Goal: Information Seeking & Learning: Learn about a topic

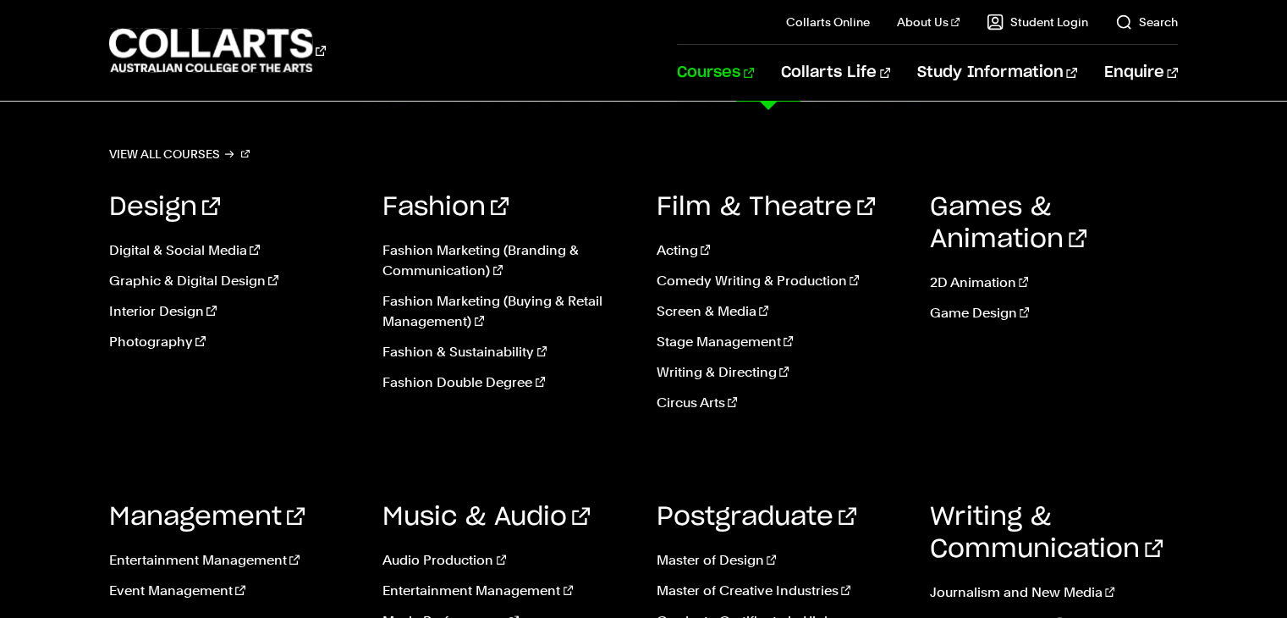
scroll to position [334, 0]
click at [754, 91] on link "Courses" at bounding box center [715, 73] width 77 height 56
click at [754, 69] on link "Courses" at bounding box center [715, 73] width 77 height 56
click at [142, 146] on link "View all courses" at bounding box center [179, 154] width 140 height 24
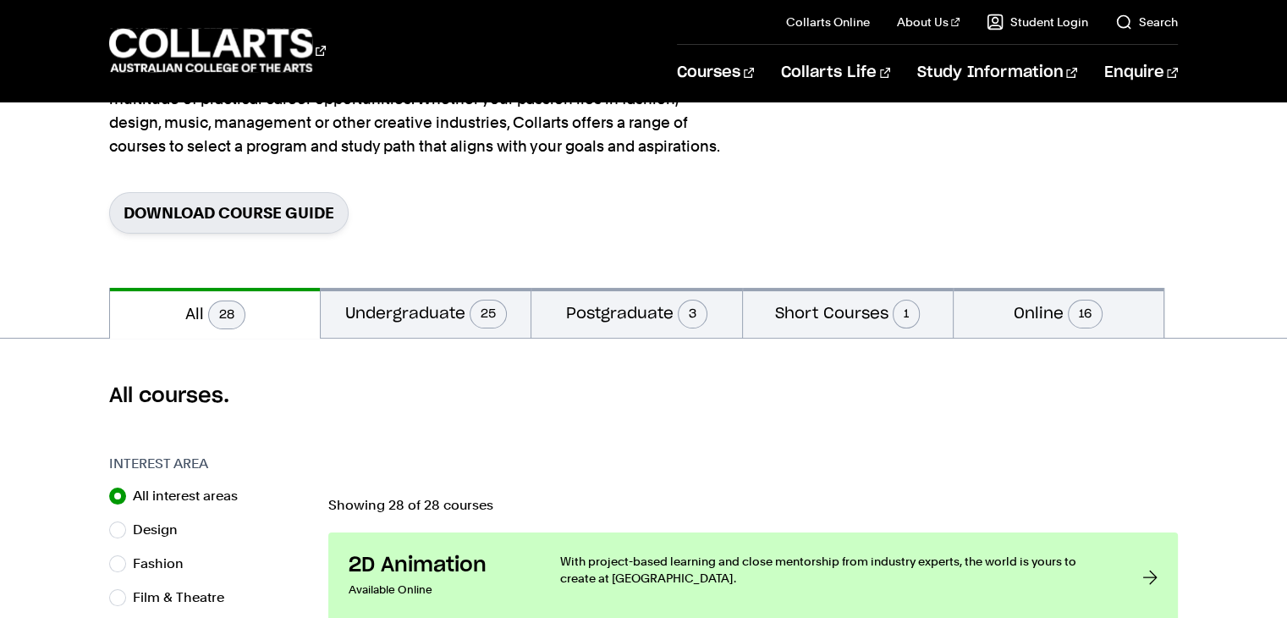
scroll to position [257, 0]
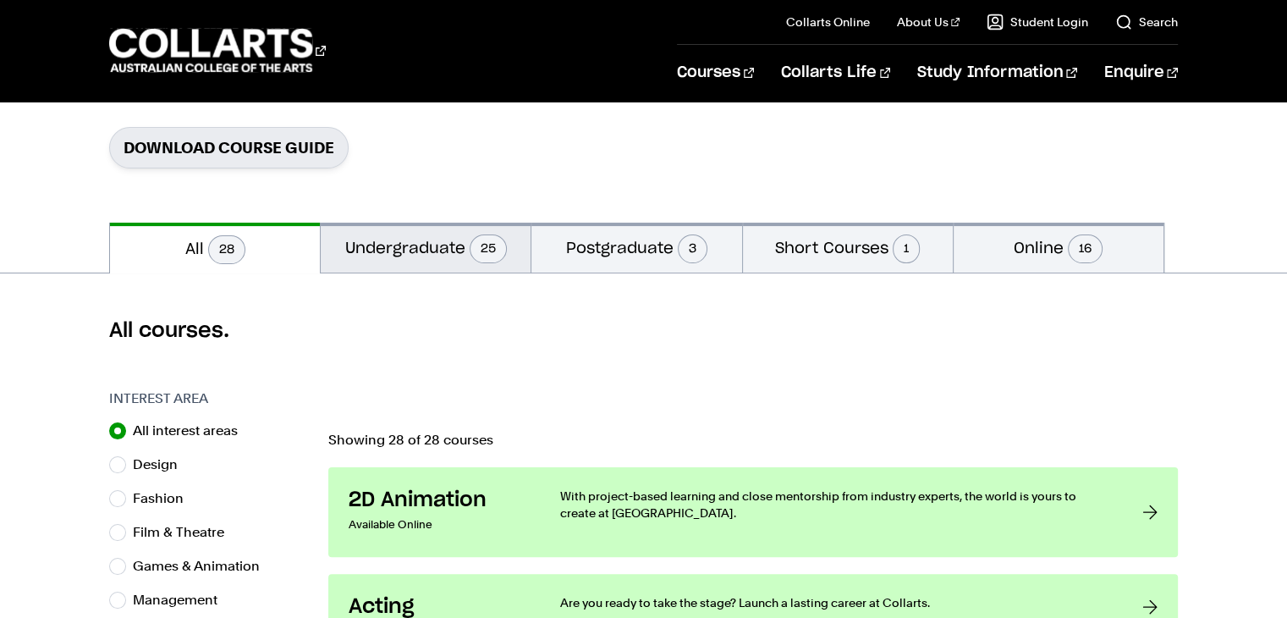
click at [410, 239] on button "Undergraduate 25" at bounding box center [426, 248] width 210 height 50
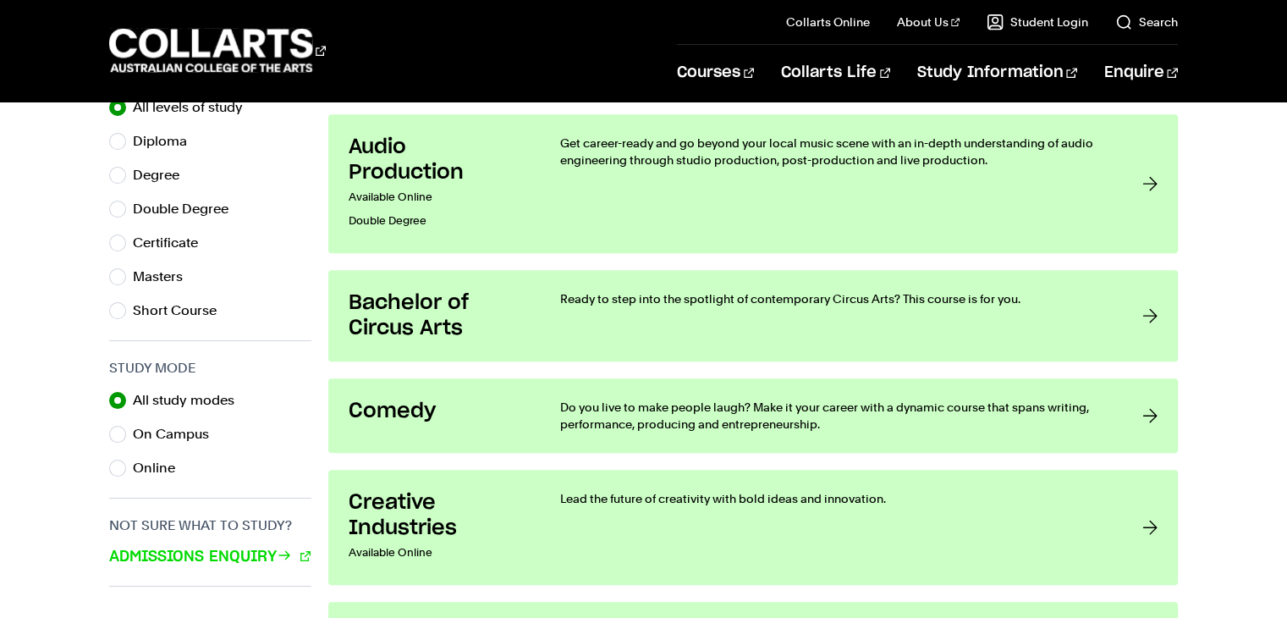
scroll to position [911, 0]
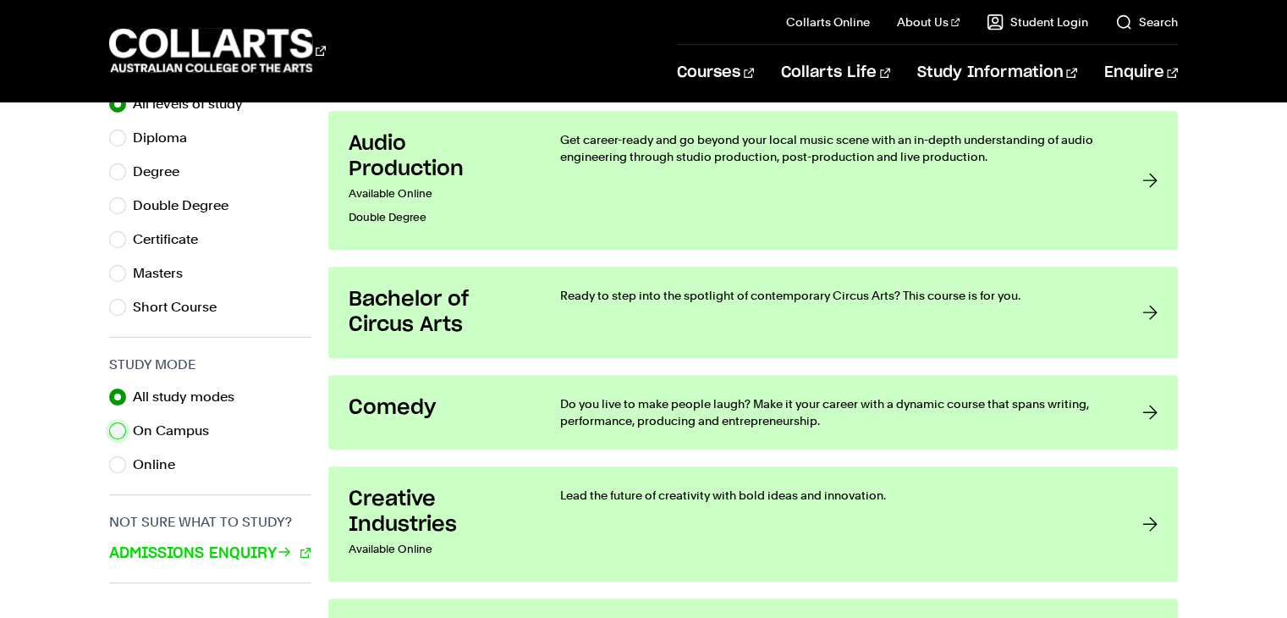
click at [118, 428] on input "On Campus" at bounding box center [117, 430] width 17 height 17
radio input "true"
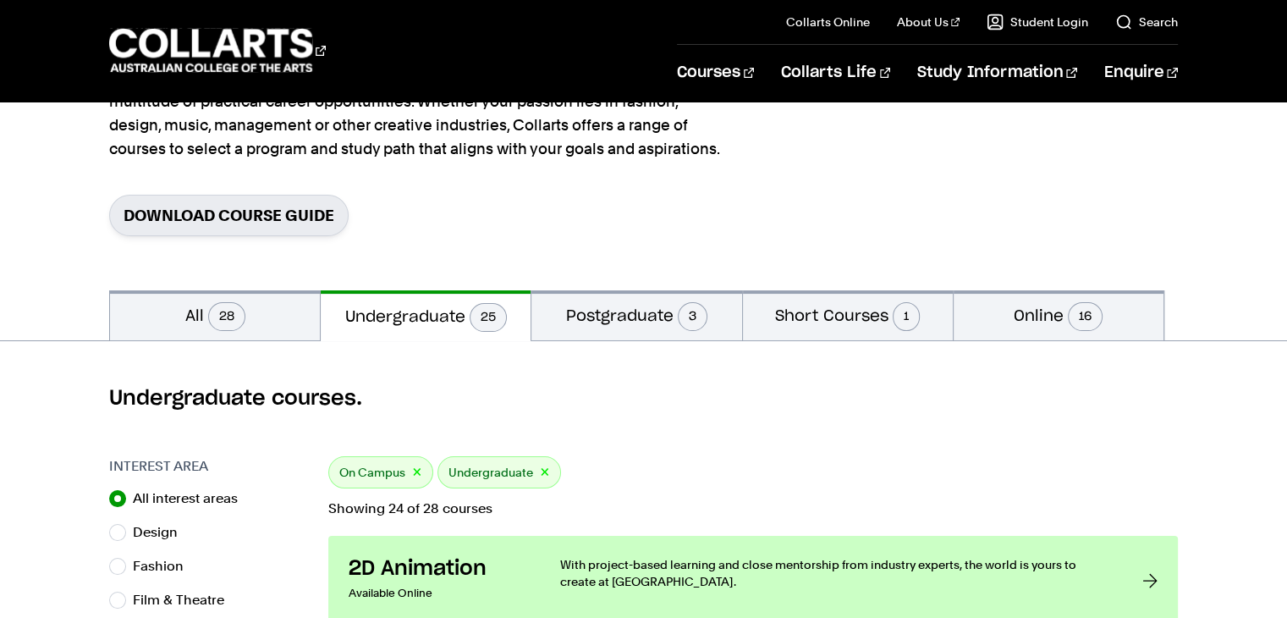
scroll to position [176, 0]
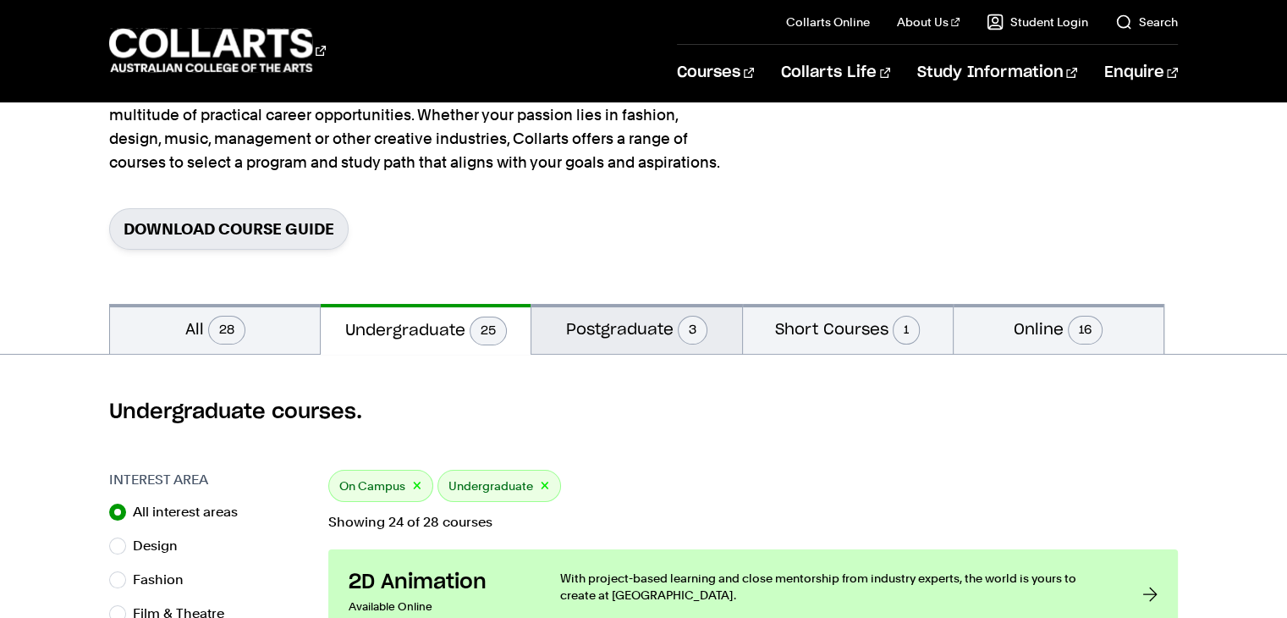
click at [611, 327] on button "Postgraduate 3" at bounding box center [636, 329] width 210 height 50
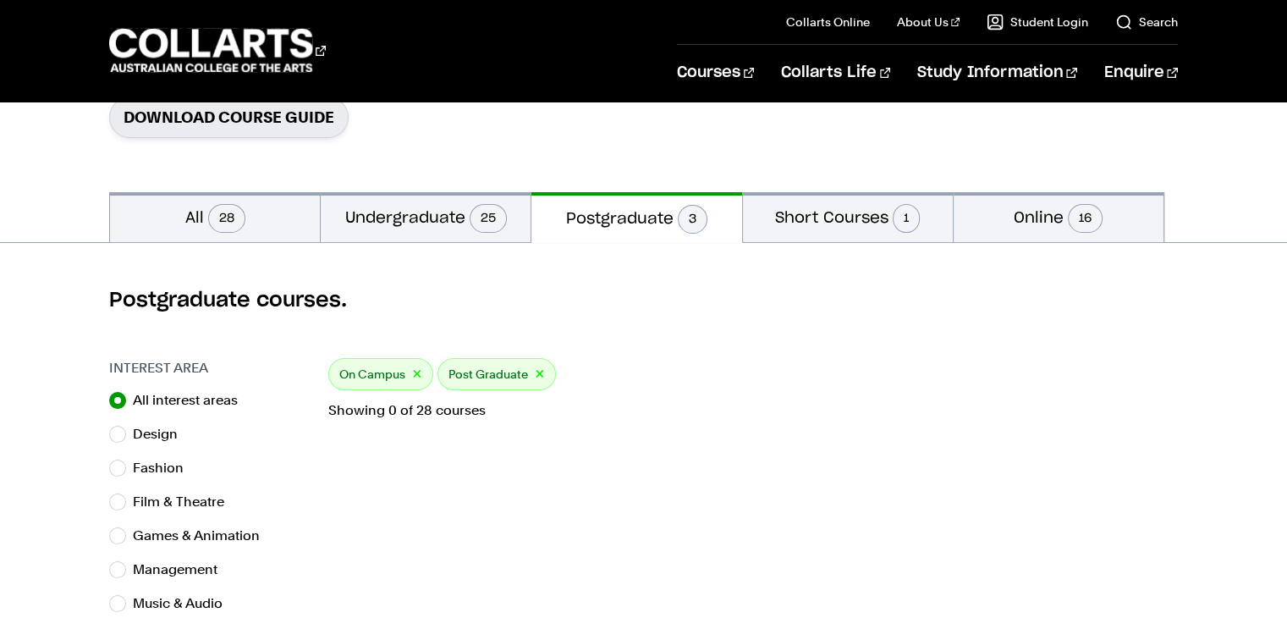
scroll to position [330, 0]
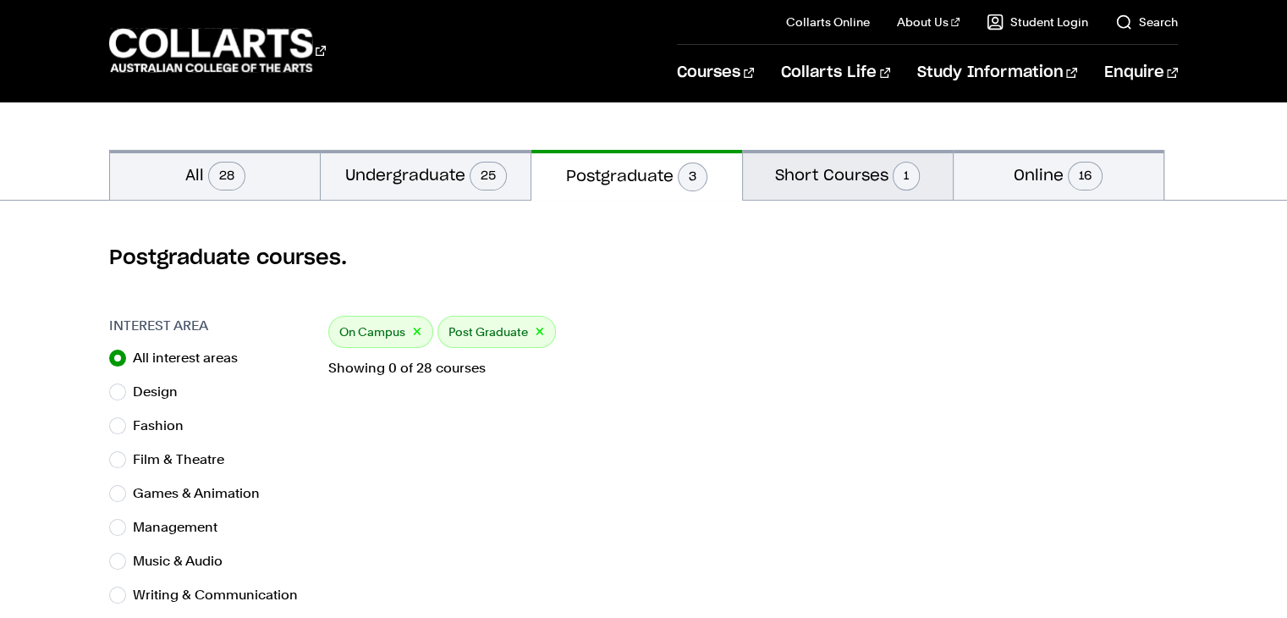
click at [818, 163] on button "Short Courses 1" at bounding box center [848, 175] width 210 height 50
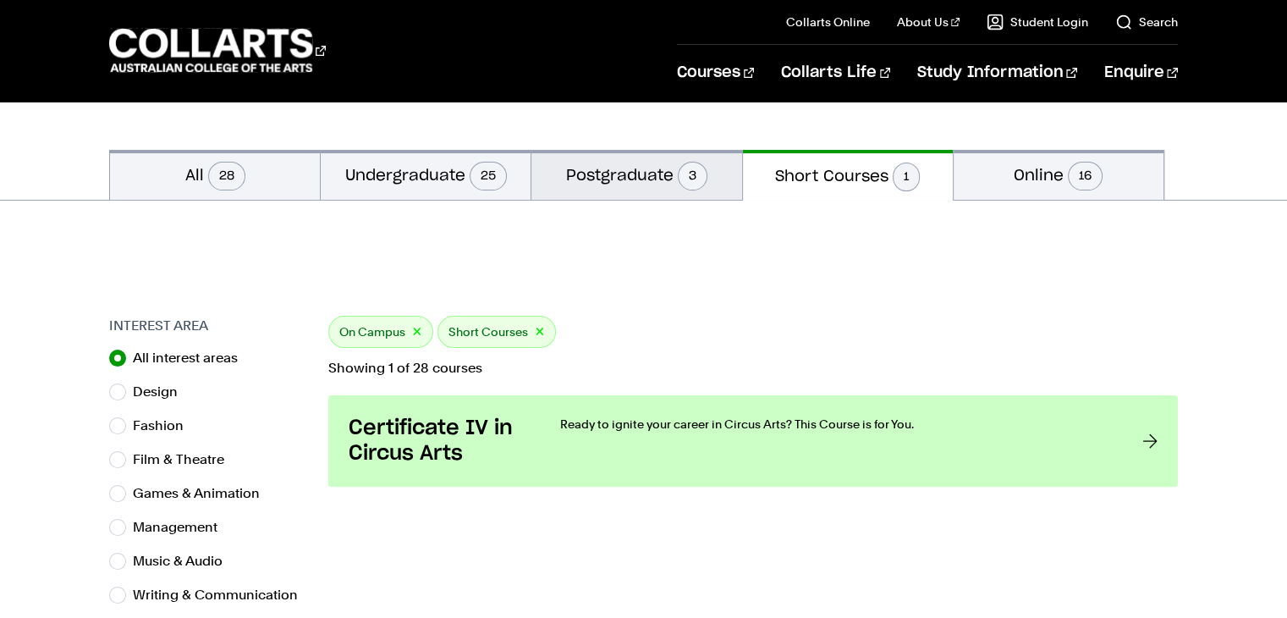
click at [657, 171] on button "Postgraduate 3" at bounding box center [636, 175] width 210 height 50
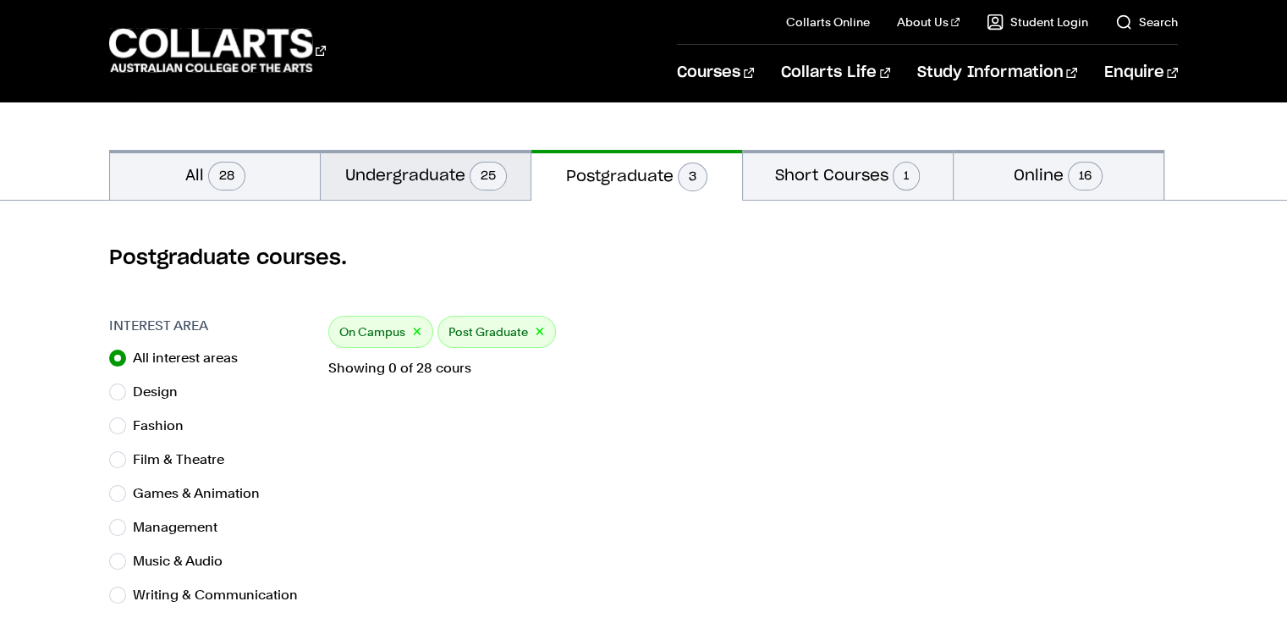
click at [425, 187] on button "Undergraduate 25" at bounding box center [426, 175] width 210 height 50
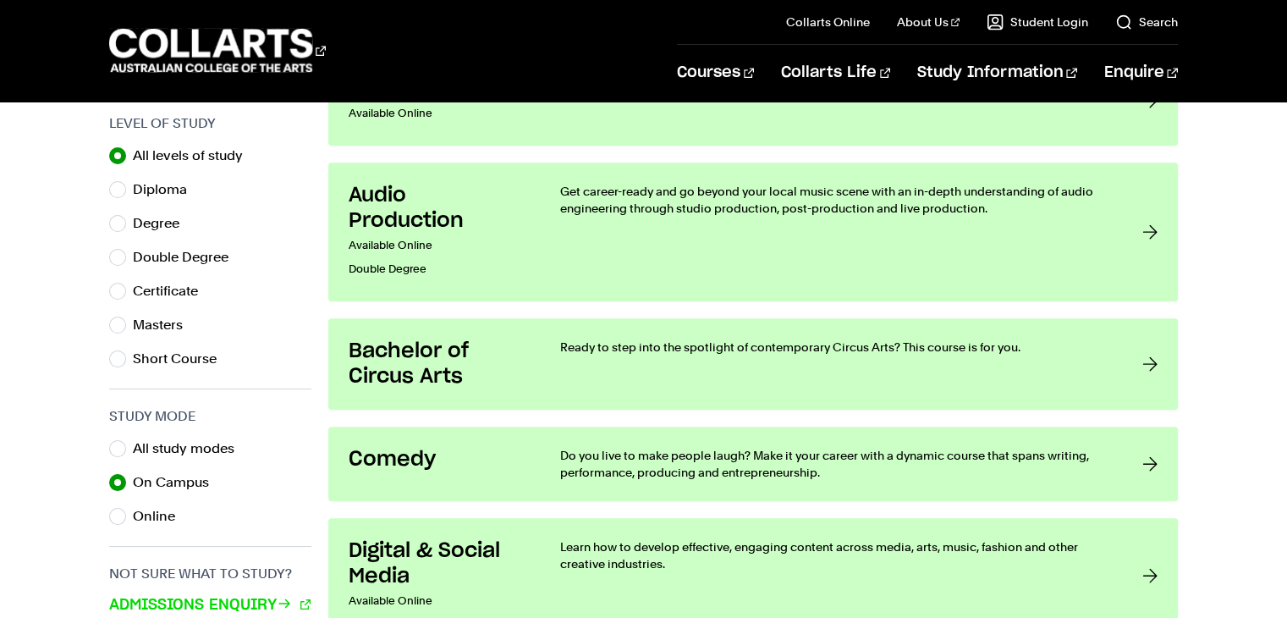
scroll to position [860, 0]
click at [114, 322] on input "Masters" at bounding box center [117, 324] width 17 height 17
radio input "true"
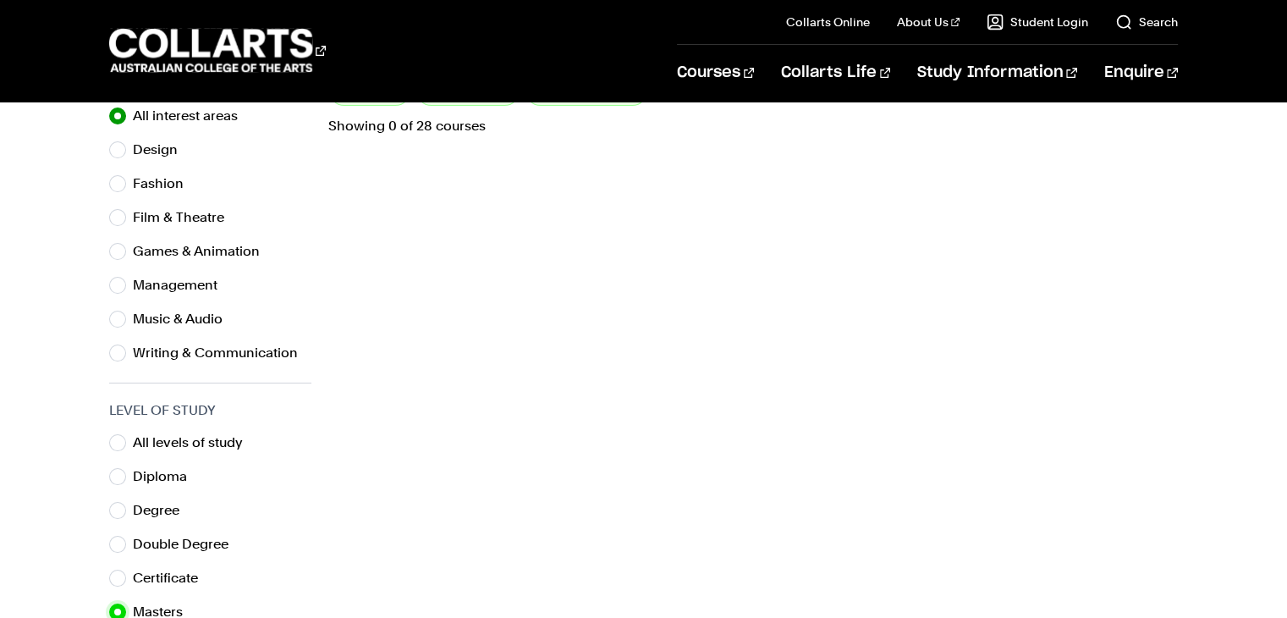
scroll to position [685, 0]
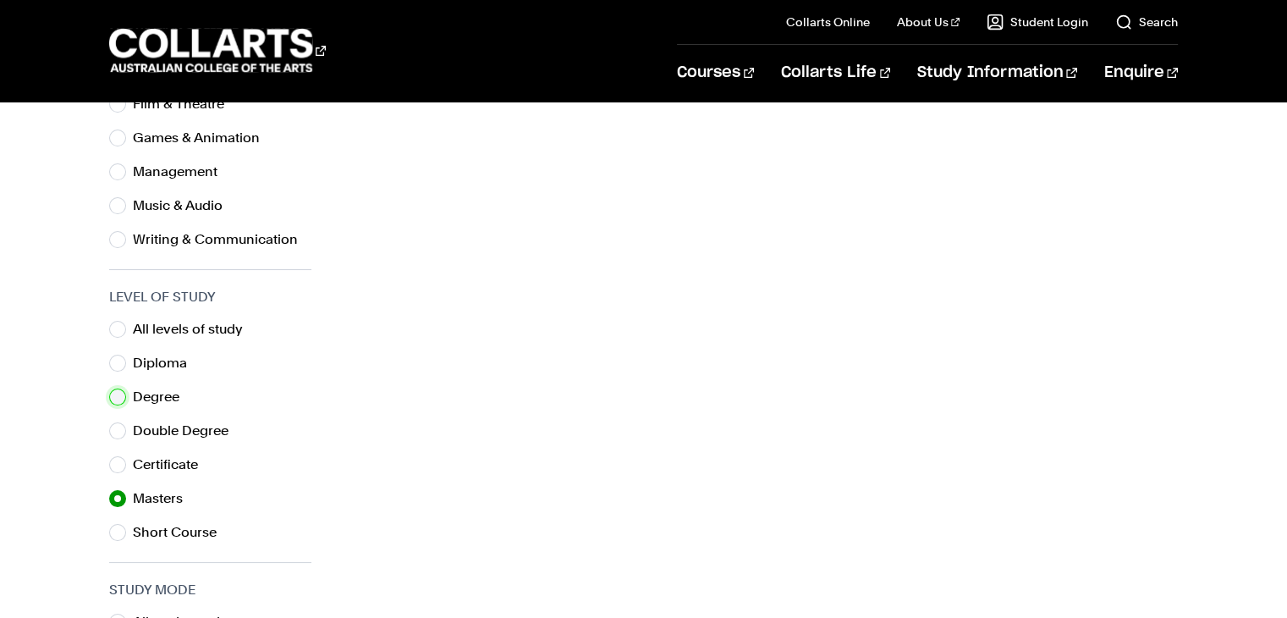
click at [118, 394] on input "Degree" at bounding box center [117, 396] width 17 height 17
radio input "true"
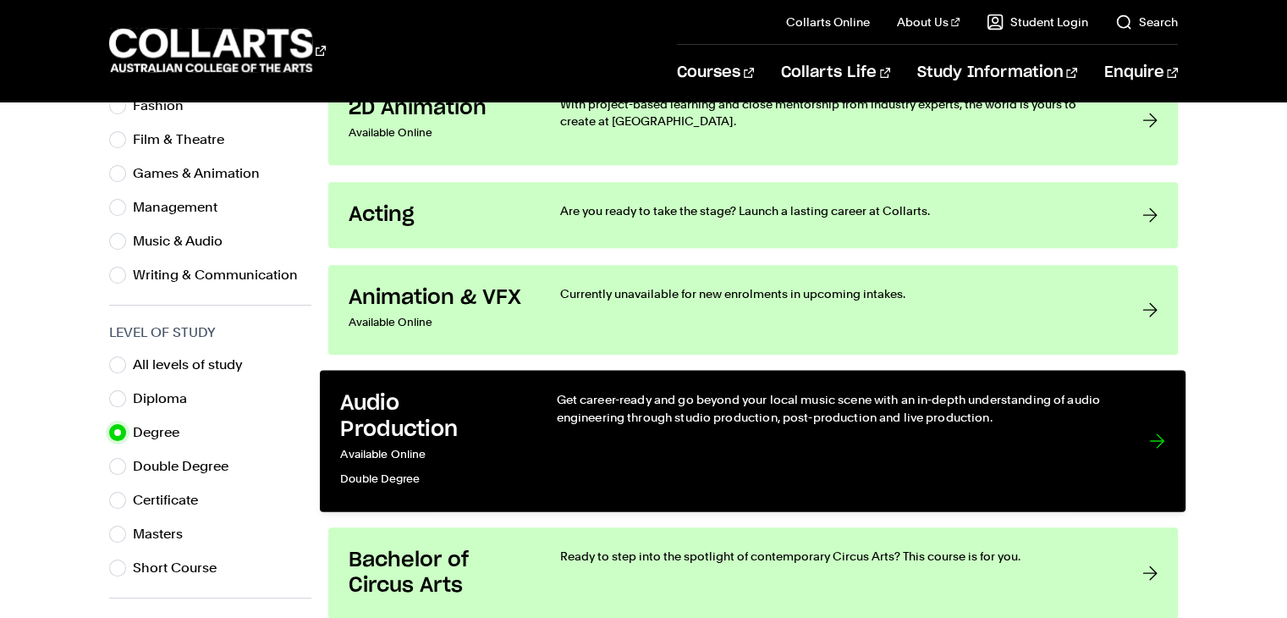
scroll to position [638, 0]
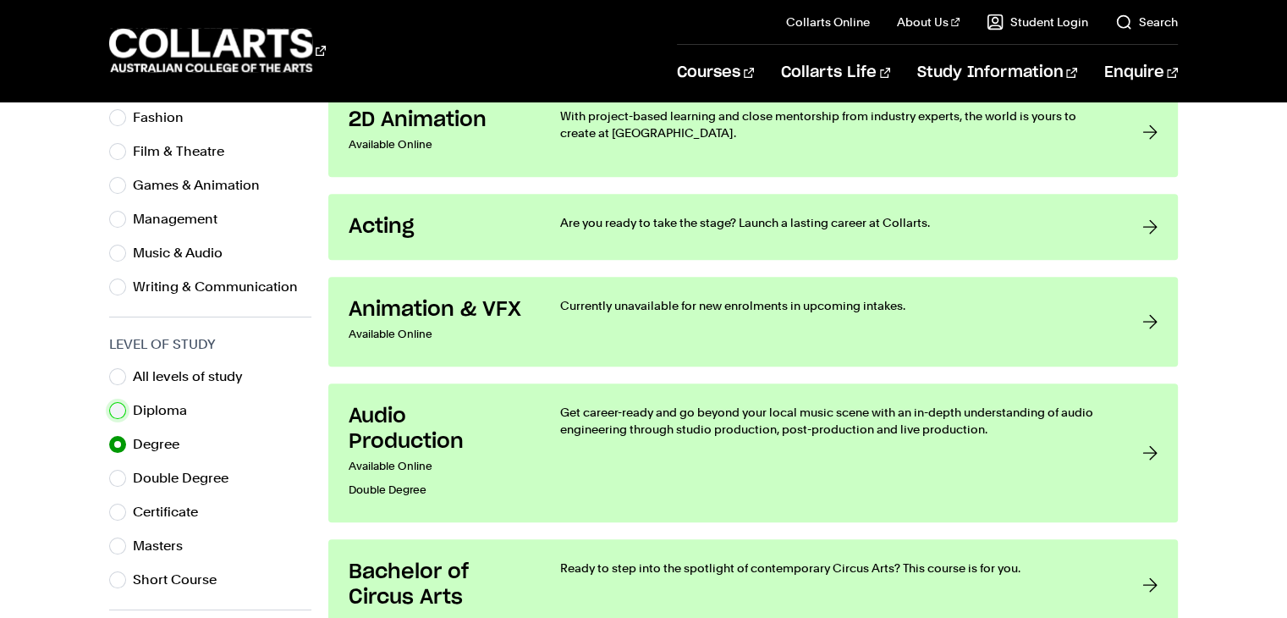
click at [116, 404] on input "Diploma" at bounding box center [117, 410] width 17 height 17
radio input "true"
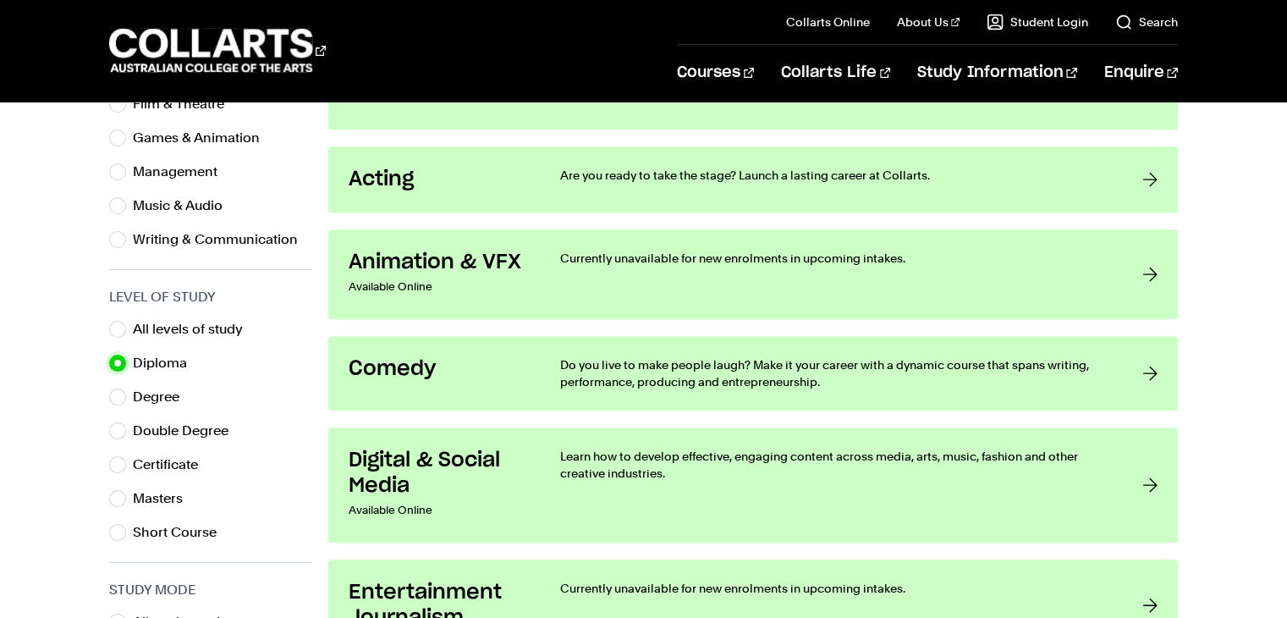
scroll to position [684, 0]
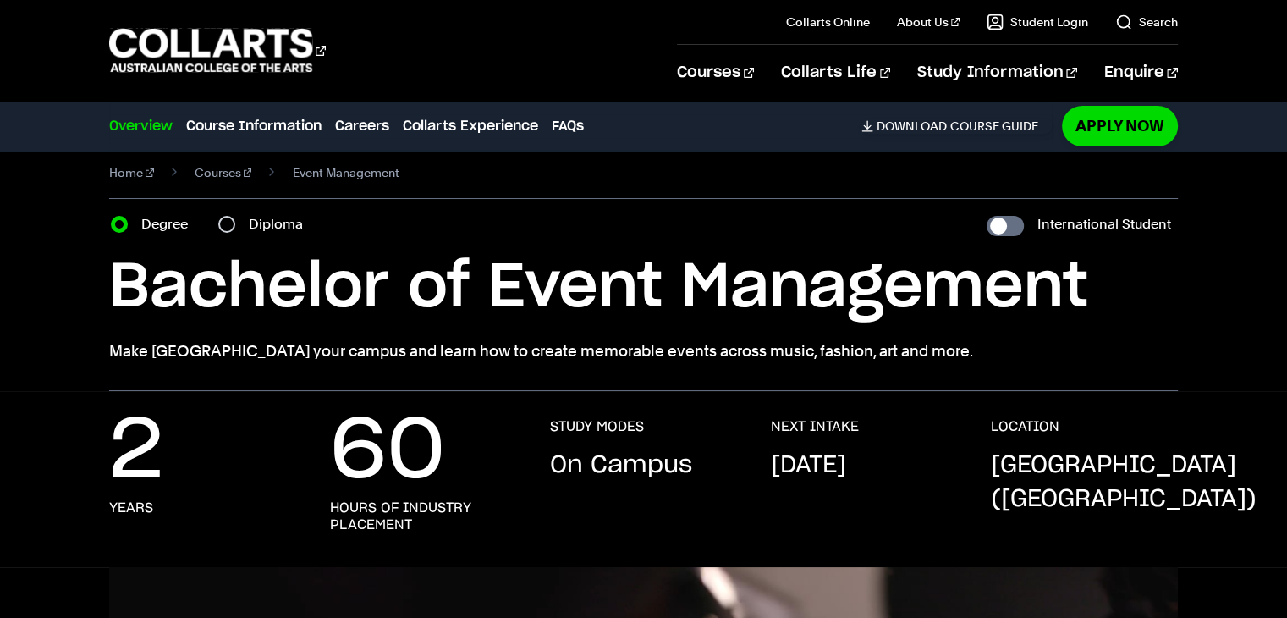
scroll to position [17, 0]
click at [1016, 224] on input "International Student" at bounding box center [1005, 226] width 37 height 20
checkbox input "true"
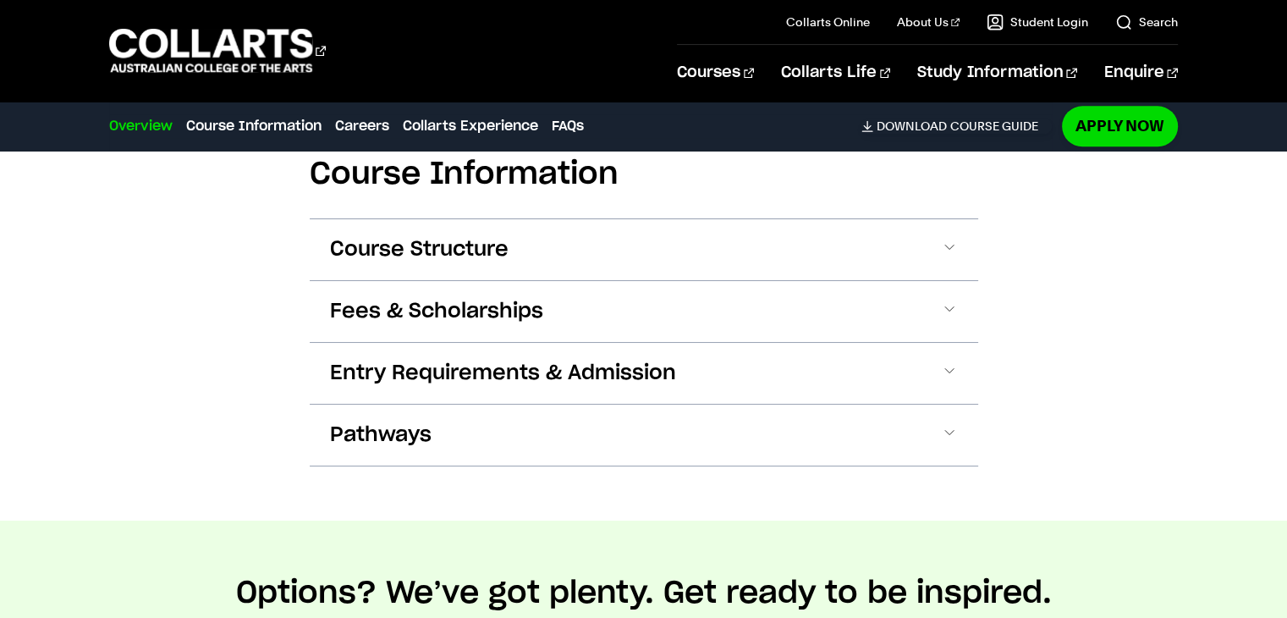
scroll to position [1811, 0]
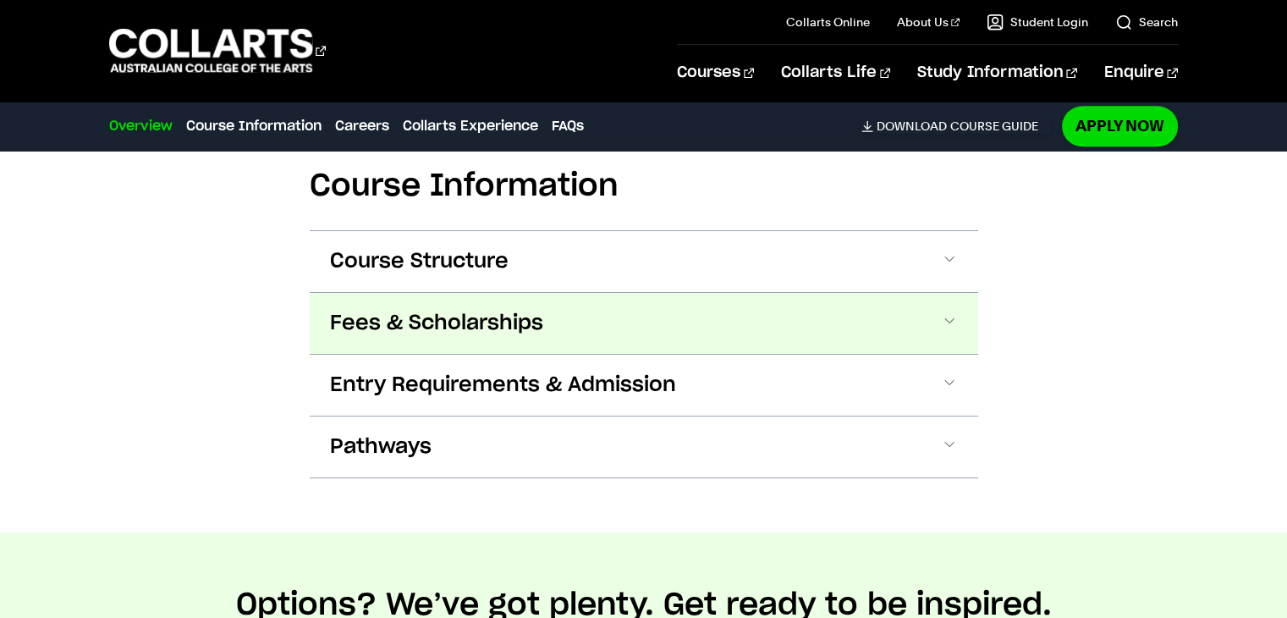
click at [664, 335] on button "Fees & Scholarships" at bounding box center [644, 323] width 669 height 61
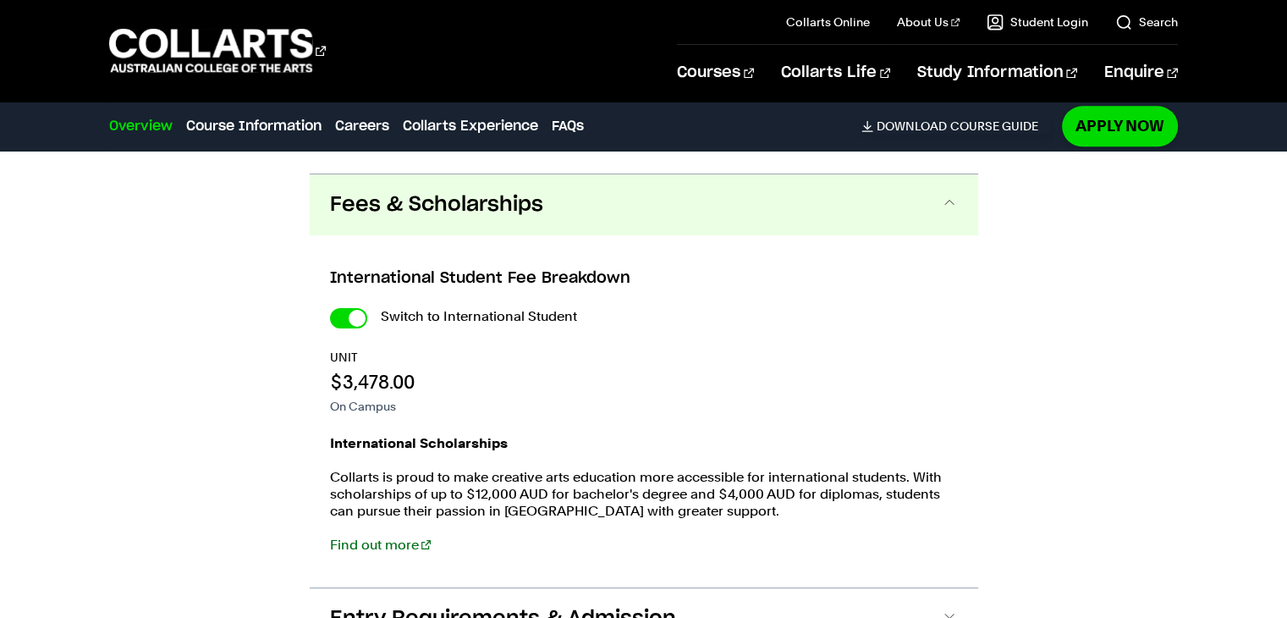
scroll to position [1950, 0]
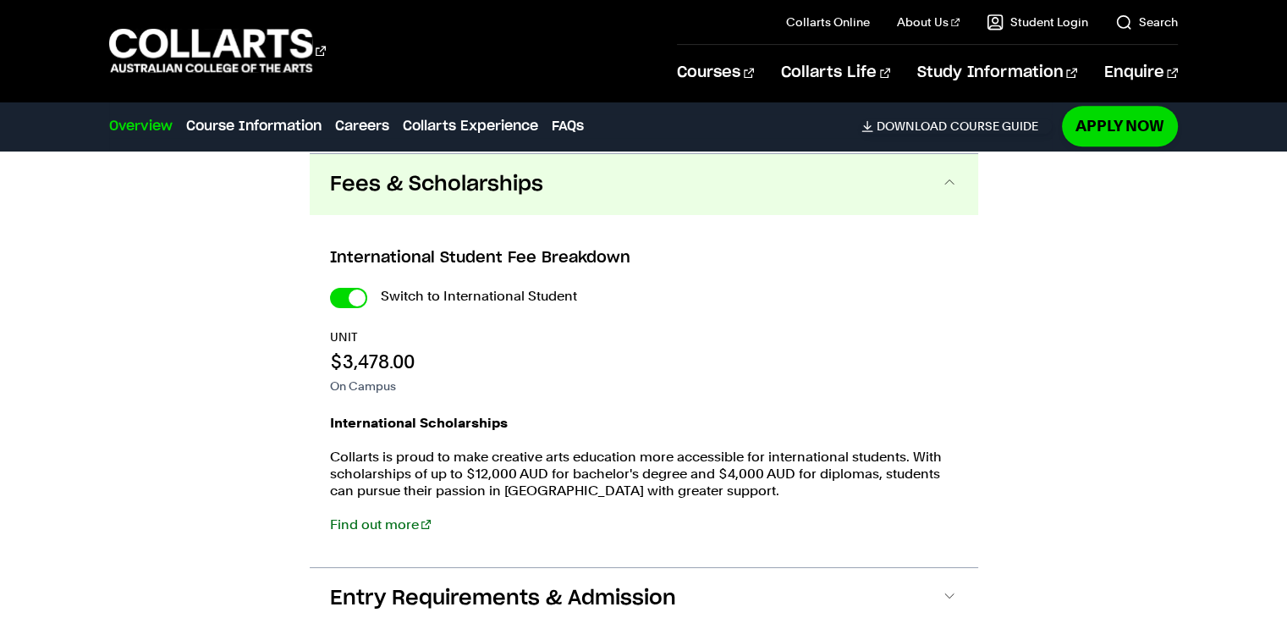
click at [775, 187] on button "Fees & Scholarships" at bounding box center [644, 184] width 669 height 61
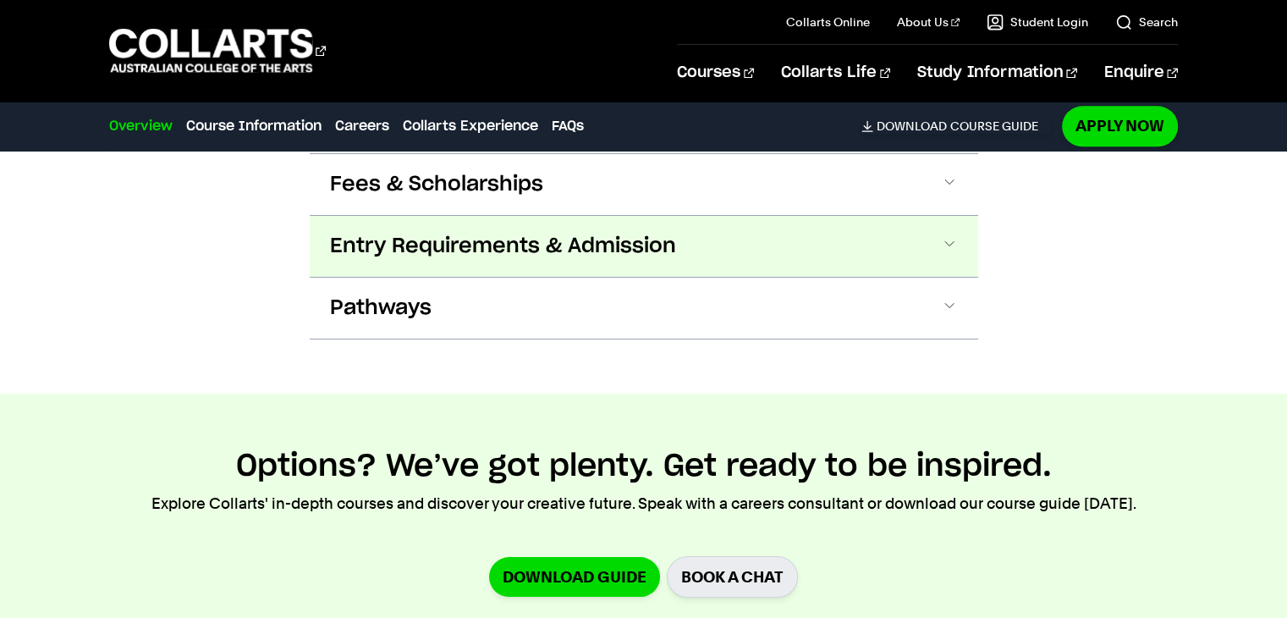
click at [809, 263] on button "Entry Requirements & Admission" at bounding box center [644, 246] width 669 height 61
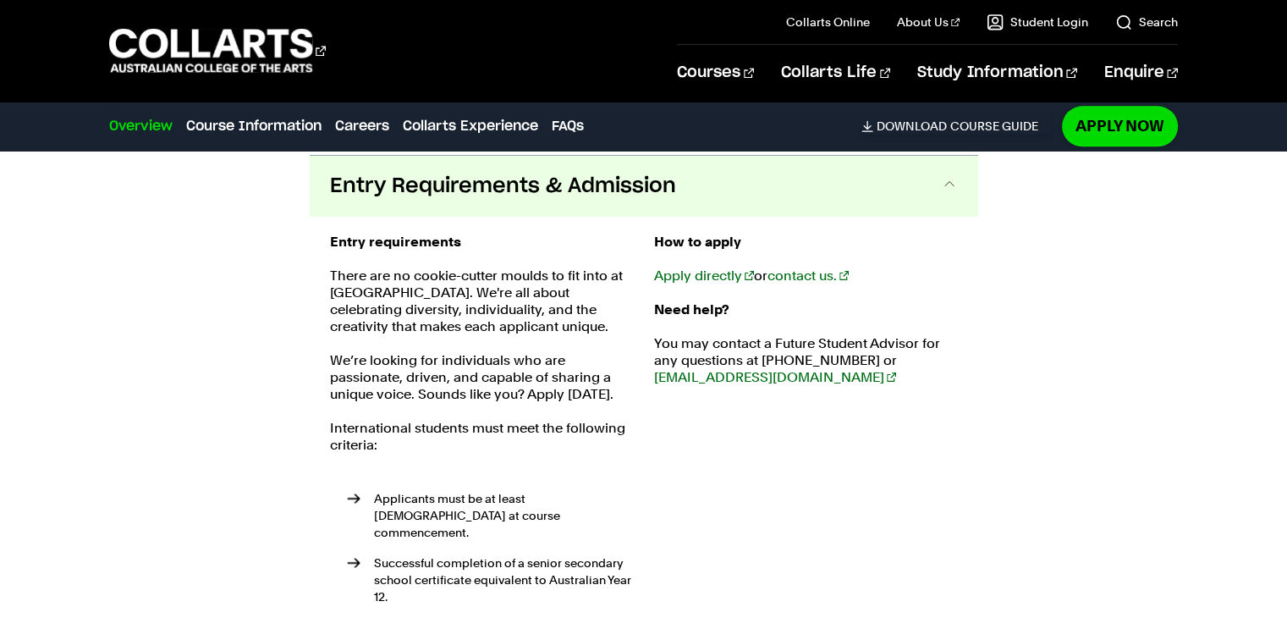
scroll to position [2012, 0]
click at [782, 200] on button "Entry Requirements & Admission" at bounding box center [644, 184] width 669 height 61
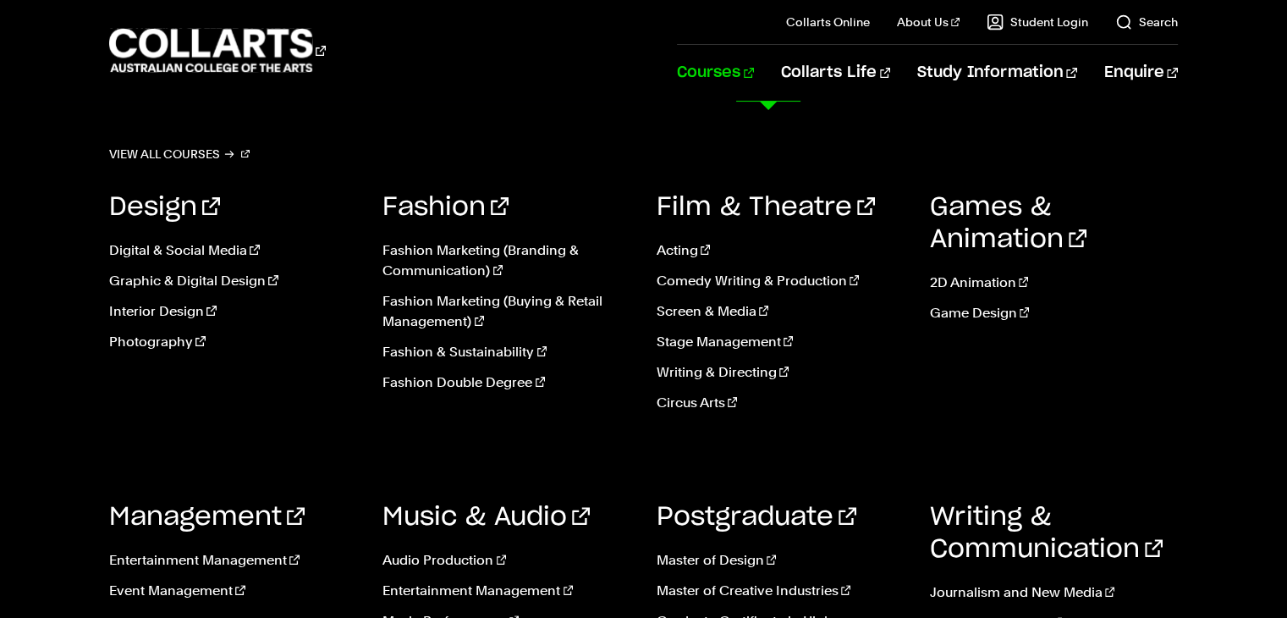
scroll to position [301, 0]
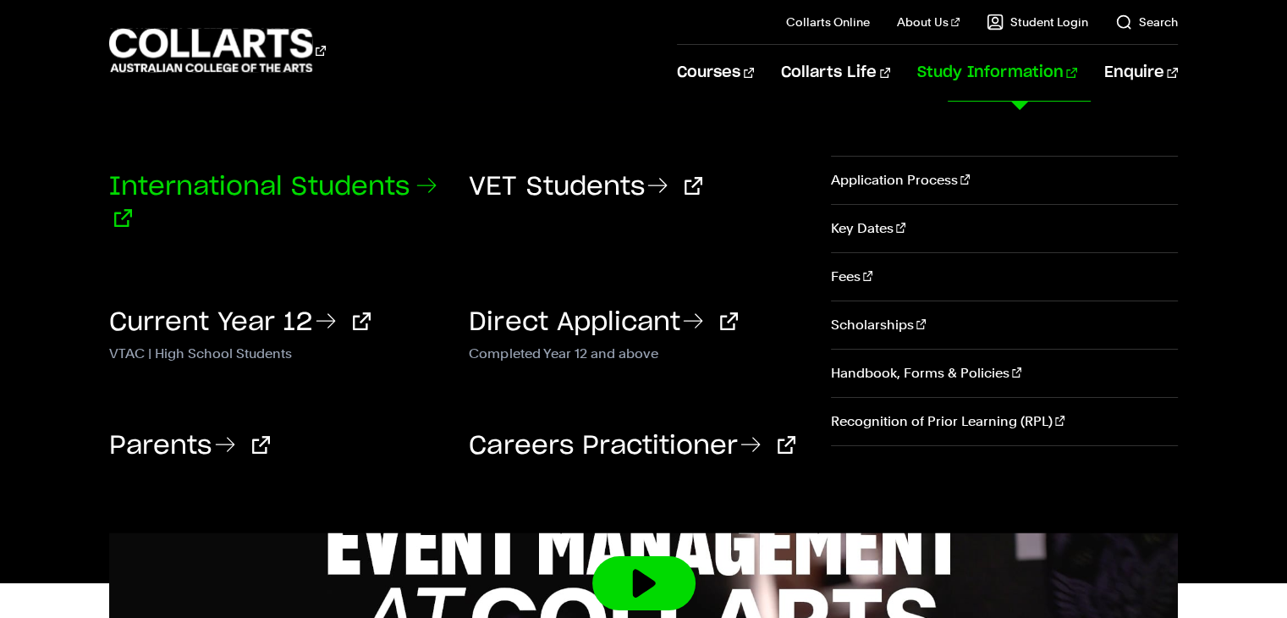
click at [269, 180] on link "International Students" at bounding box center [272, 203] width 327 height 58
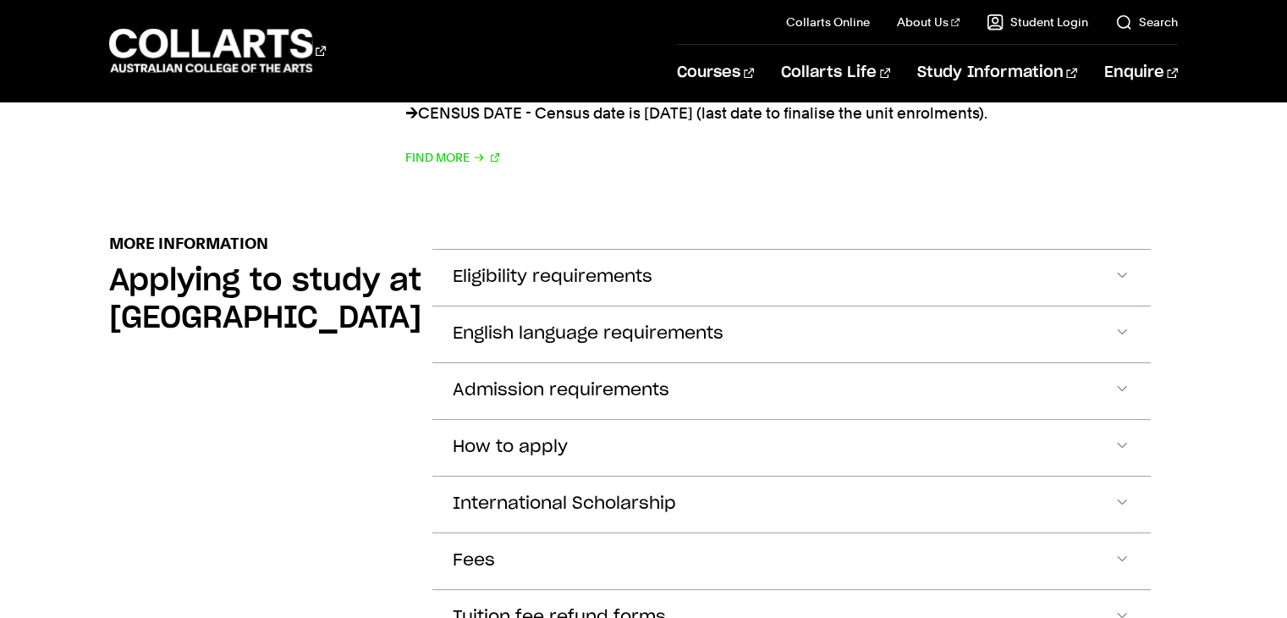
scroll to position [1957, 0]
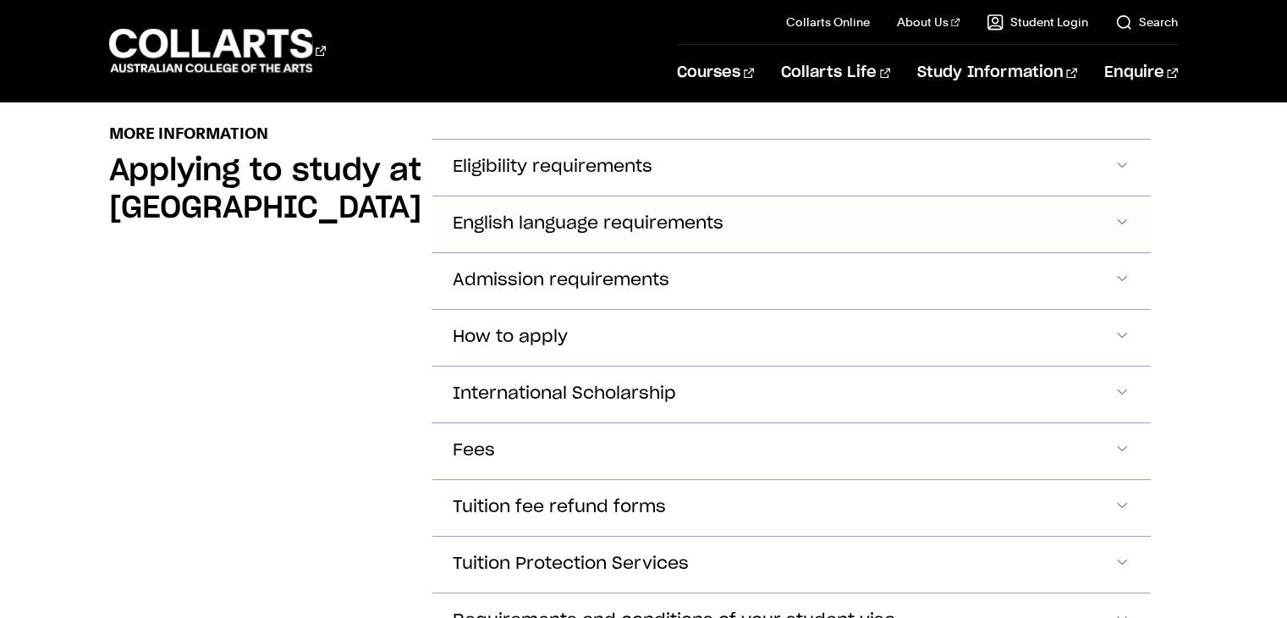
click at [861, 231] on button "English language requirements" at bounding box center [791, 224] width 718 height 56
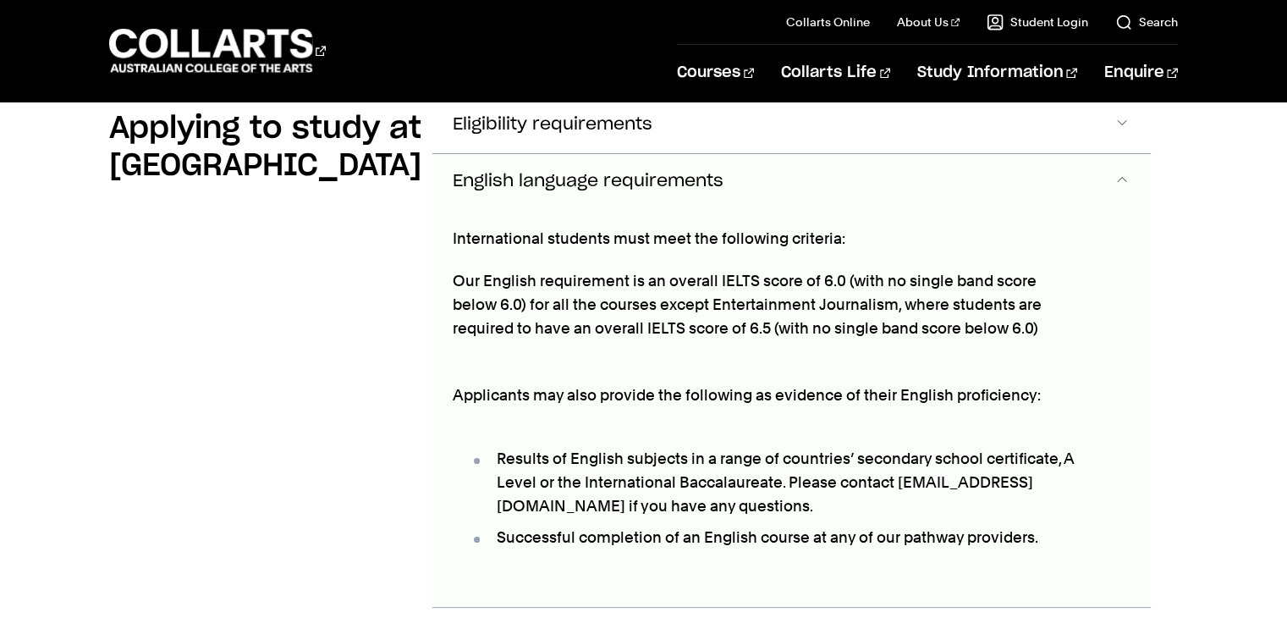
click at [871, 185] on button "English language requirements" at bounding box center [791, 182] width 718 height 56
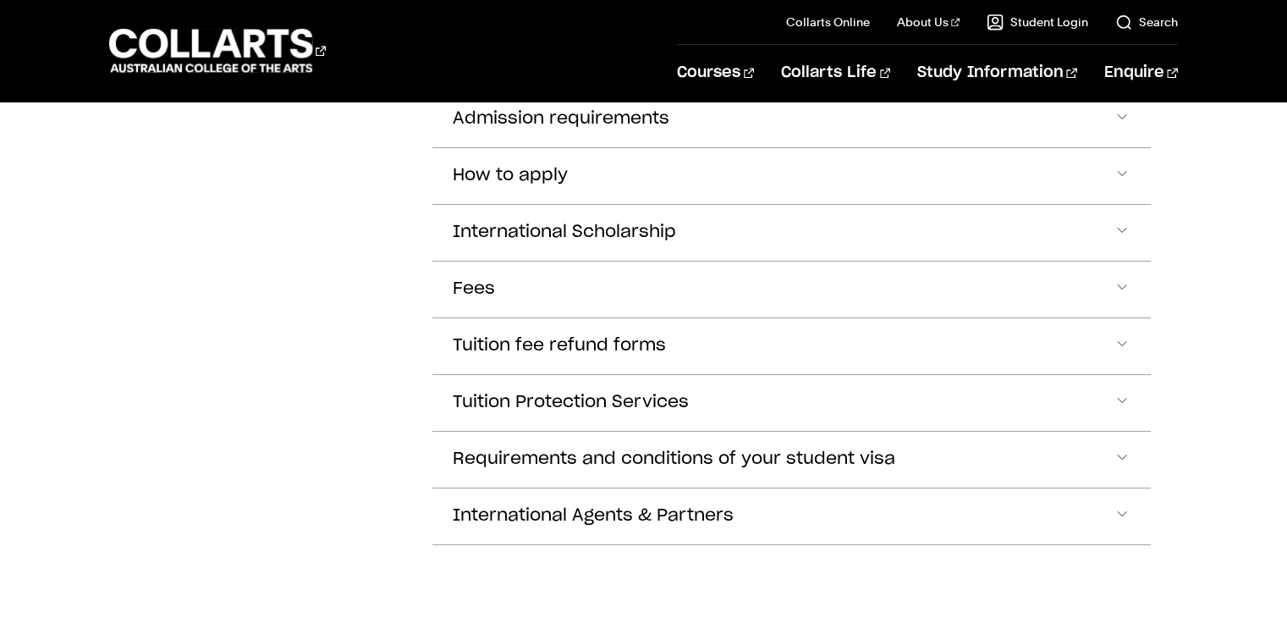
scroll to position [2150, 0]
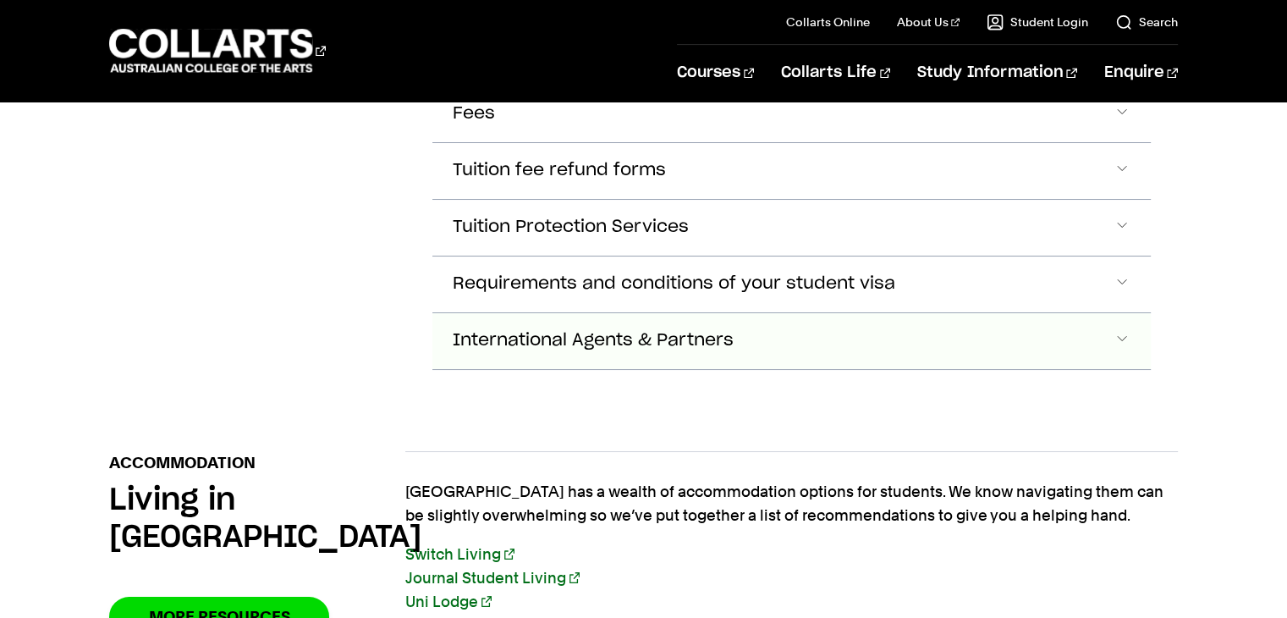
click at [831, 313] on button "International Agents & Partners" at bounding box center [791, 341] width 718 height 56
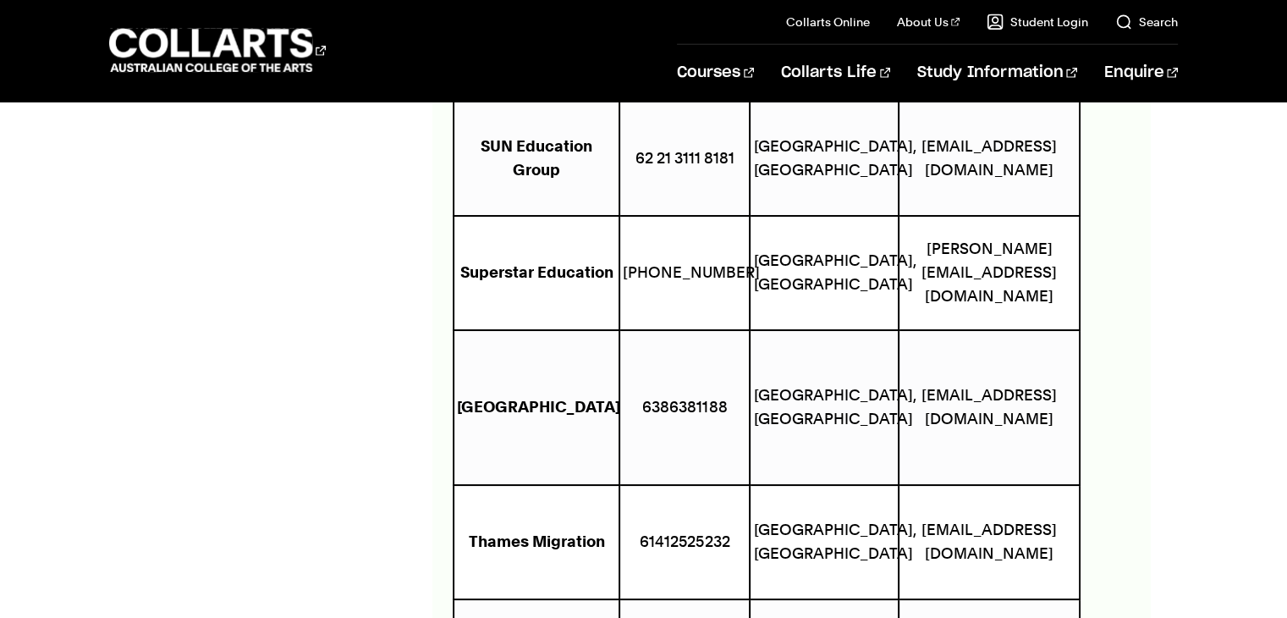
scroll to position [11760, 0]
